Goal: Task Accomplishment & Management: Manage account settings

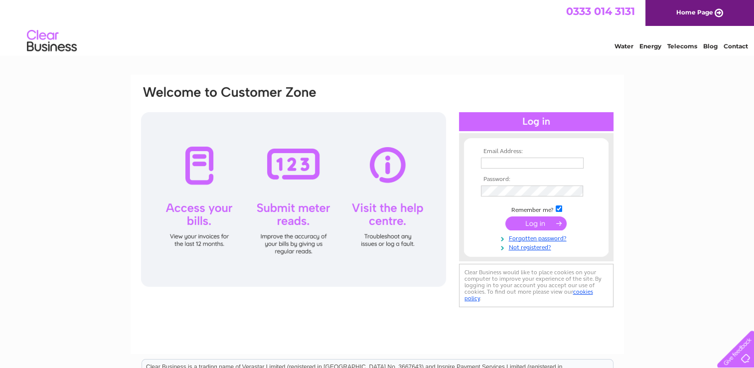
type input "majidhussain19@yahoo.co.uk"
click at [534, 222] on input "submit" at bounding box center [535, 223] width 61 height 14
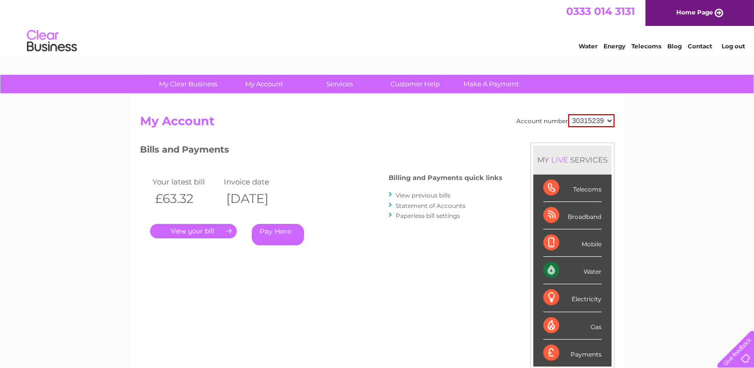
click at [586, 269] on div "Water" at bounding box center [572, 270] width 58 height 27
click at [550, 266] on div "Water" at bounding box center [572, 270] width 58 height 27
